Goal: Task Accomplishment & Management: Manage account settings

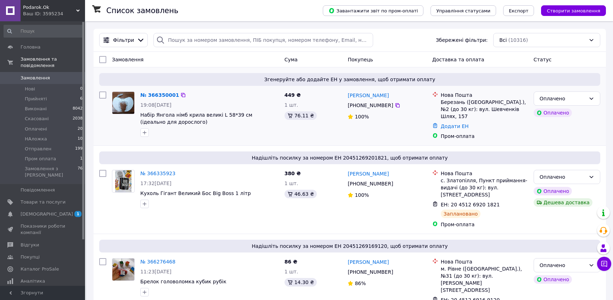
scroll to position [64, 0]
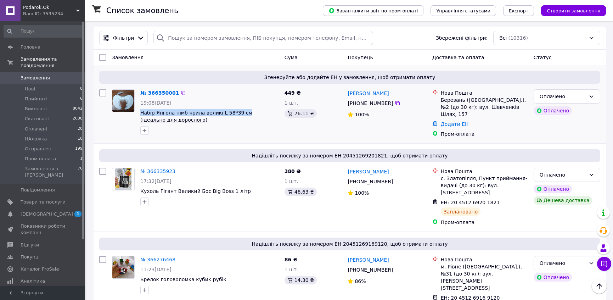
drag, startPoint x: 138, startPoint y: 111, endPoint x: 238, endPoint y: 113, distance: 99.6
click at [238, 113] on div "№ 366350001 19:08[DATE] Набір Янгола німб крила великі L 58*39 см (ідеально для…" at bounding box center [210, 112] width 144 height 51
copy span "Набір Янгола німб крила великі L 58*39 см"
click at [61, 199] on span "Товари та послуги" at bounding box center [43, 202] width 45 height 6
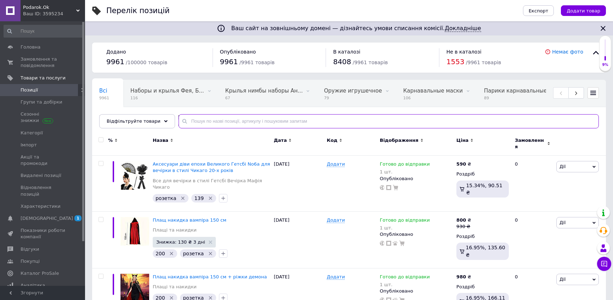
paste input "Набір Янгола німб крила великі L 58*39 см"
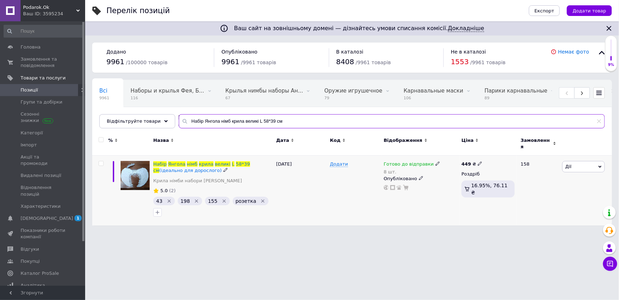
type input "Набір Янгола німб крила великі L 58*39 см"
click at [478, 161] on icon at bounding box center [480, 163] width 4 height 4
drag, startPoint x: 492, startPoint y: 152, endPoint x: 499, endPoint y: 148, distance: 8.2
click at [499, 149] on input "449" at bounding box center [514, 156] width 54 height 14
type input "499"
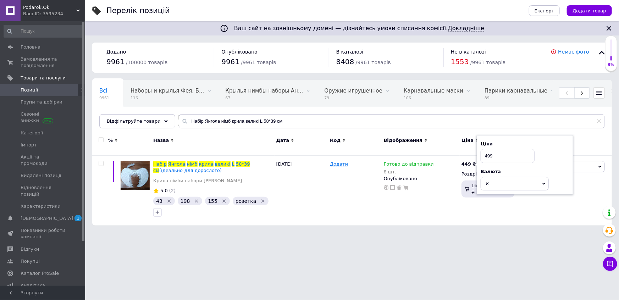
click at [451, 233] on html "Podarok.Ok Ваш ID: 3595234 Сайт Podarok.Ok Кабінет покупця Перевірити стан сист…" at bounding box center [309, 116] width 619 height 233
click at [112, 233] on html "Podarok.Ok Ваш ID: 3595234 Сайт Podarok.Ok Кабінет покупця Перевірити стан сист…" at bounding box center [309, 116] width 619 height 233
